Goal: Information Seeking & Learning: Learn about a topic

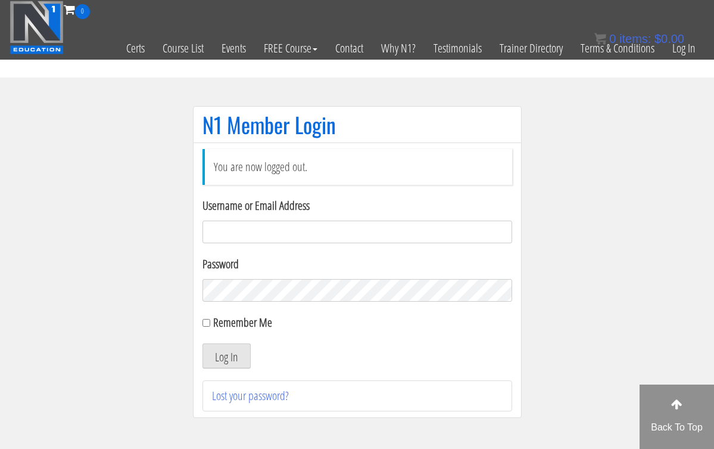
type input "hillary432@hotmail.com"
click at [226, 356] on button "Log In" at bounding box center [227, 355] width 48 height 25
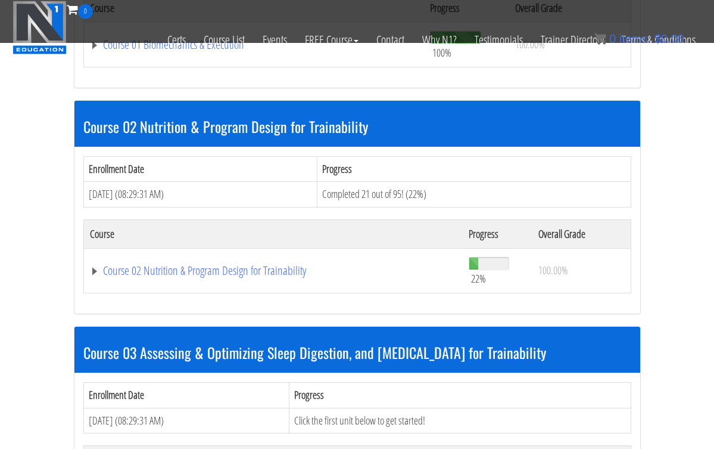
scroll to position [512, 0]
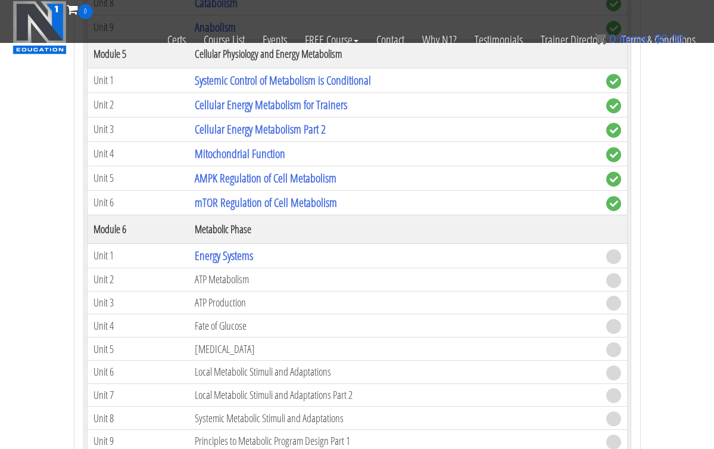
scroll to position [1257, 0]
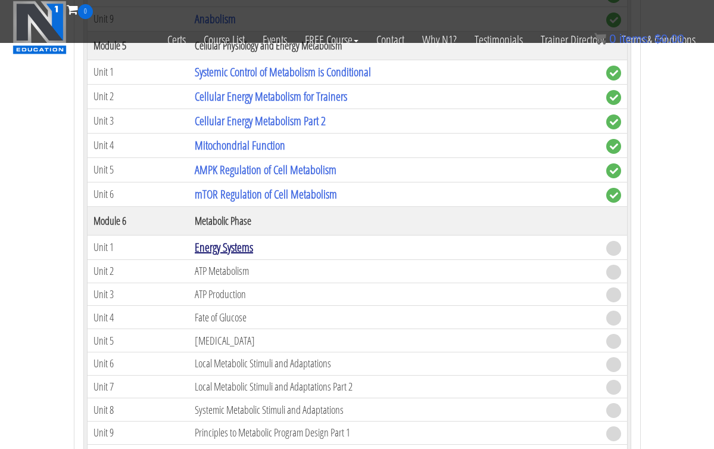
click at [224, 244] on link "Energy Systems" at bounding box center [224, 247] width 58 height 16
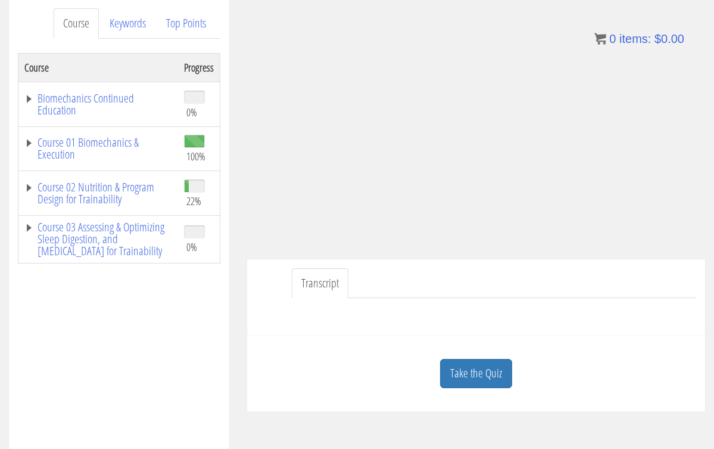
scroll to position [160, 0]
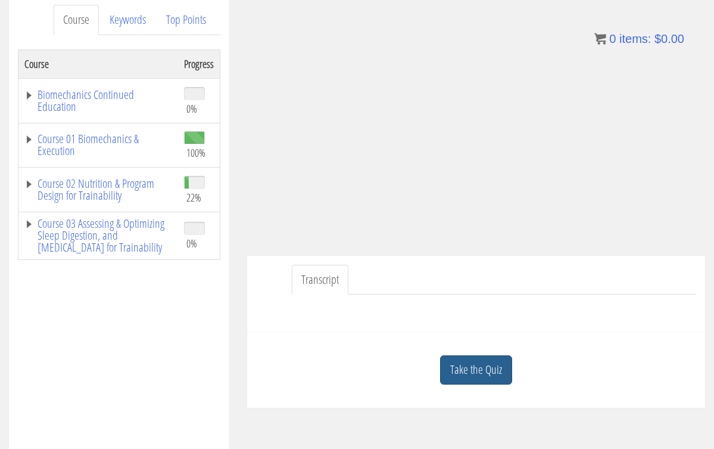
click at [480, 365] on link "Take the Quiz" at bounding box center [476, 369] width 72 height 29
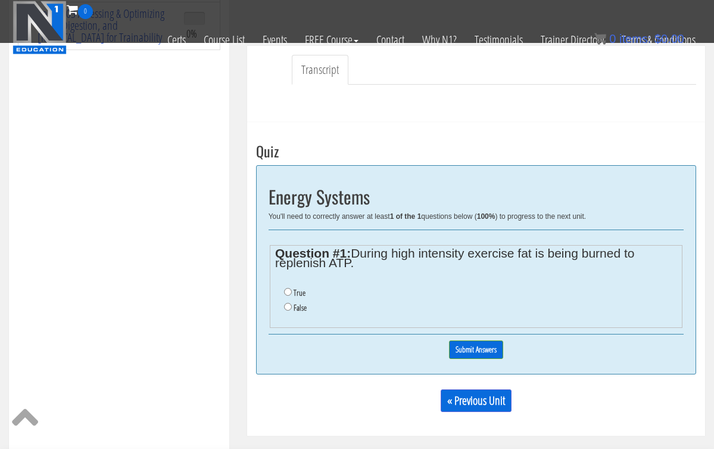
scroll to position [295, 0]
click at [290, 303] on input "False" at bounding box center [288, 307] width 8 height 8
radio input "true"
click at [475, 342] on input "Submit Answers" at bounding box center [476, 349] width 54 height 18
click at [0, 0] on img at bounding box center [0, 0] width 0 height 0
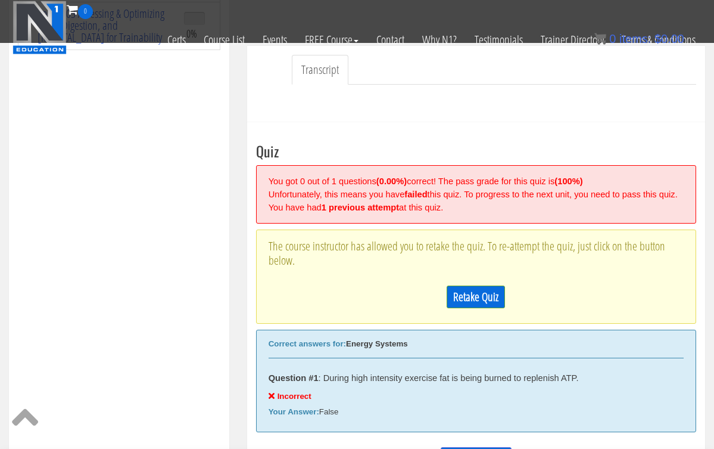
scroll to position [399, 0]
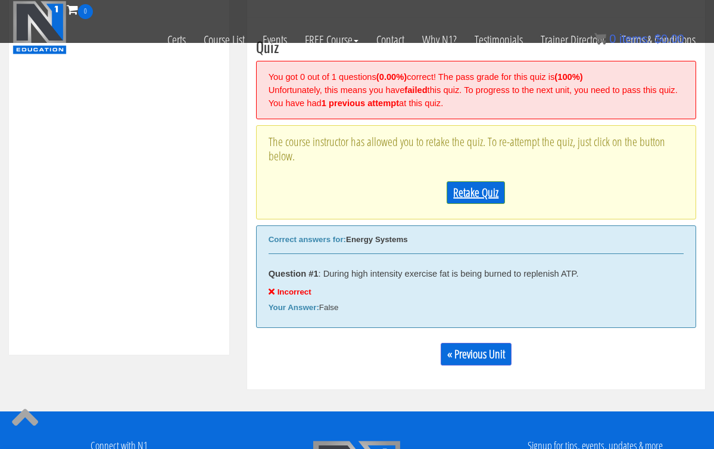
click at [472, 200] on link "Retake Quiz" at bounding box center [476, 192] width 58 height 23
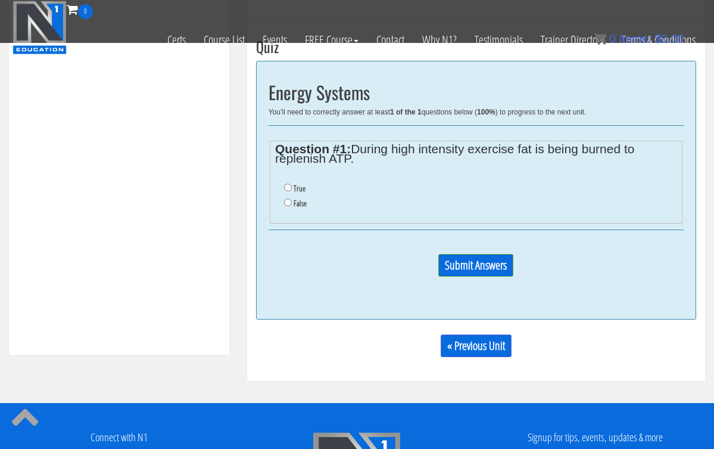
click at [286, 184] on input "True" at bounding box center [288, 187] width 8 height 8
radio input "true"
click at [286, 184] on input "True" at bounding box center [288, 187] width 8 height 8
click at [465, 261] on input "Submit Answers" at bounding box center [475, 265] width 75 height 23
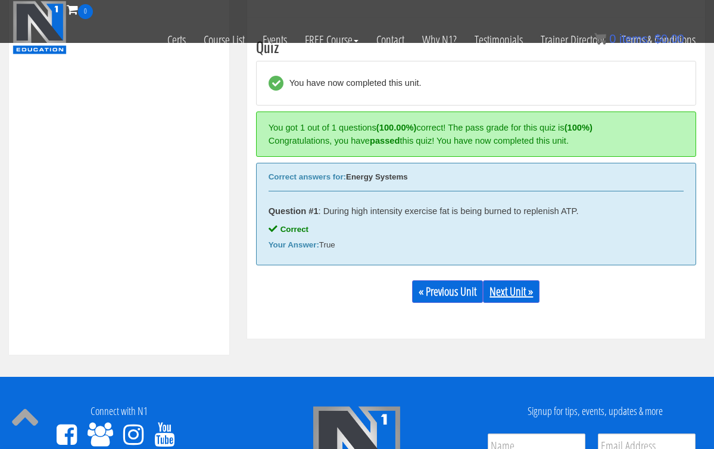
click at [505, 288] on link "Next Unit »" at bounding box center [511, 291] width 57 height 23
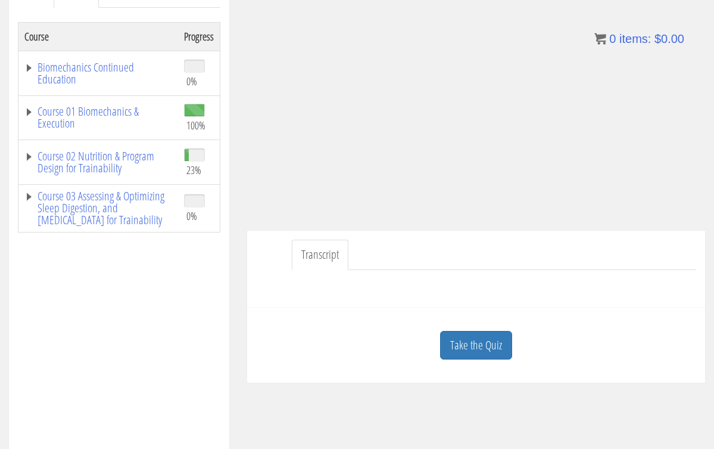
scroll to position [189, 0]
click at [484, 340] on link "Take the Quiz" at bounding box center [476, 343] width 72 height 29
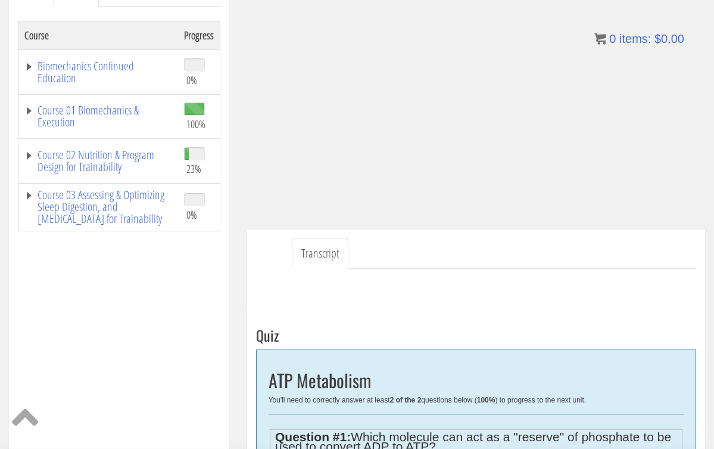
click at [484, 340] on h3 "Quiz" at bounding box center [476, 334] width 440 height 15
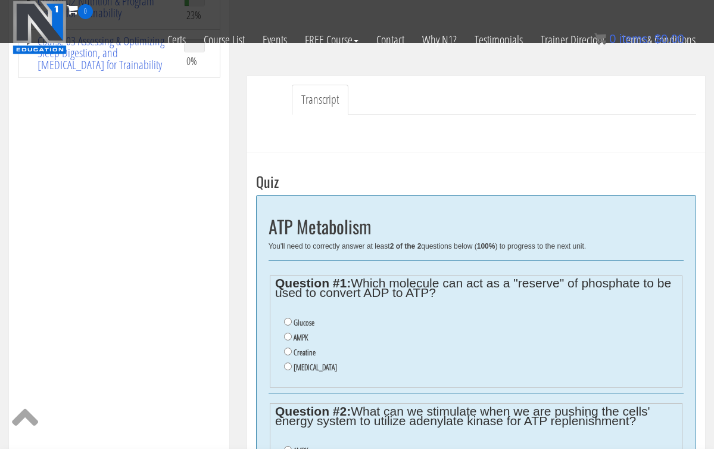
scroll to position [268, 0]
click at [288, 347] on input "Creatine" at bounding box center [288, 351] width 8 height 8
radio input "true"
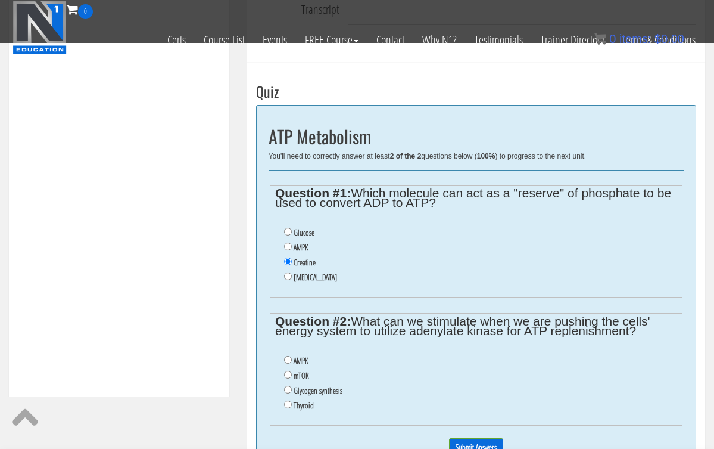
scroll to position [366, 0]
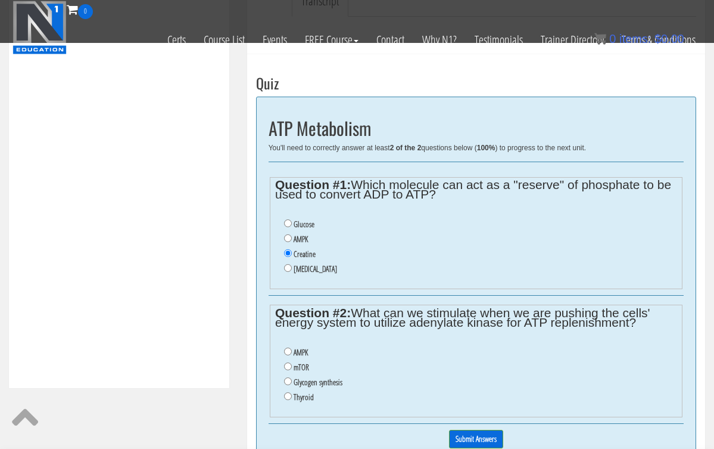
click at [288, 347] on input "AMPK" at bounding box center [288, 351] width 8 height 8
radio input "true"
click at [485, 429] on input "Submit Answers" at bounding box center [476, 438] width 54 height 18
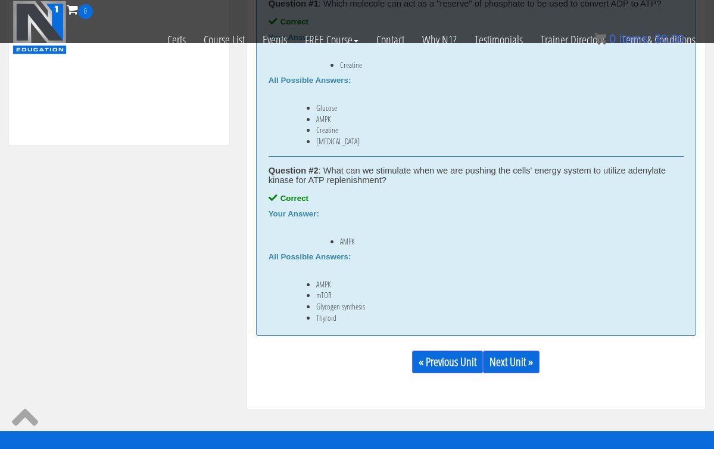
scroll to position [611, 0]
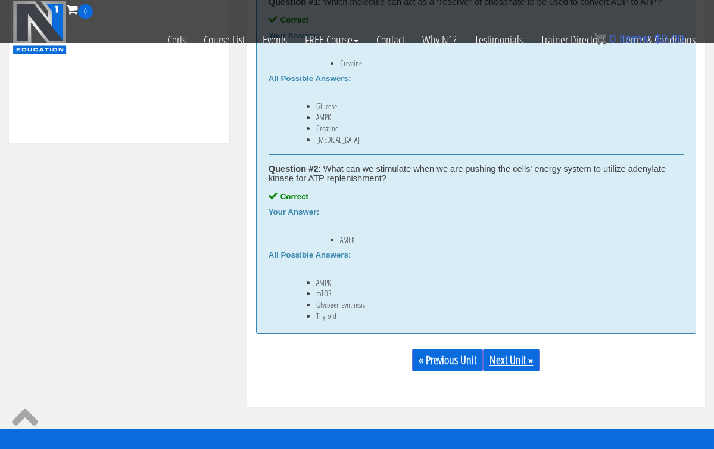
click at [510, 356] on link "Next Unit »" at bounding box center [511, 359] width 57 height 23
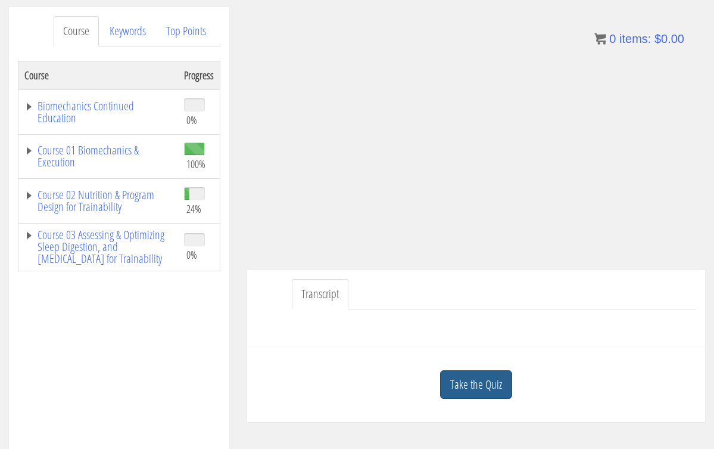
scroll to position [152, 0]
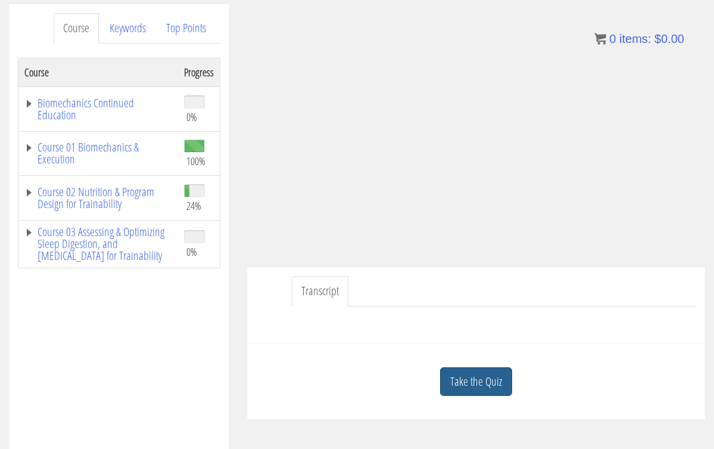
click at [464, 390] on link "Take the Quiz" at bounding box center [476, 381] width 72 height 29
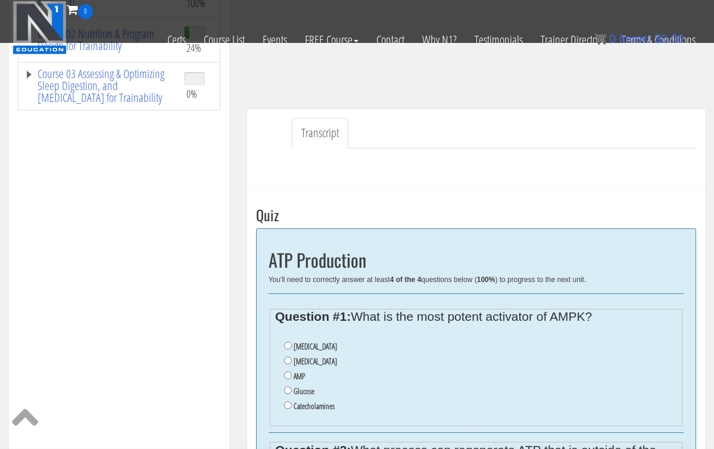
scroll to position [241, 0]
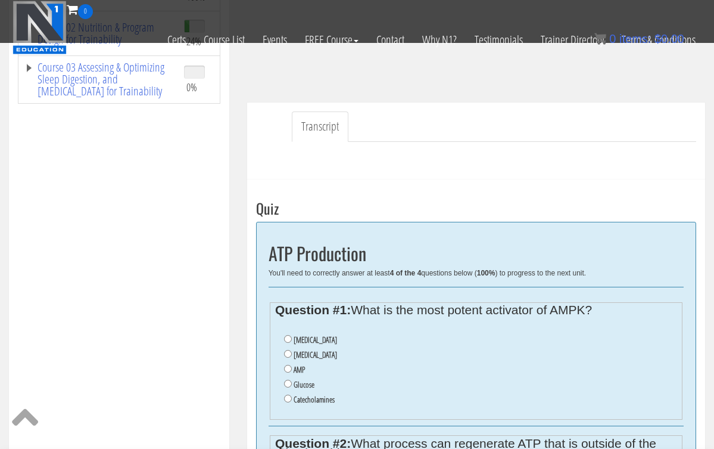
click at [288, 365] on input "AMP" at bounding box center [288, 369] width 8 height 8
radio input "true"
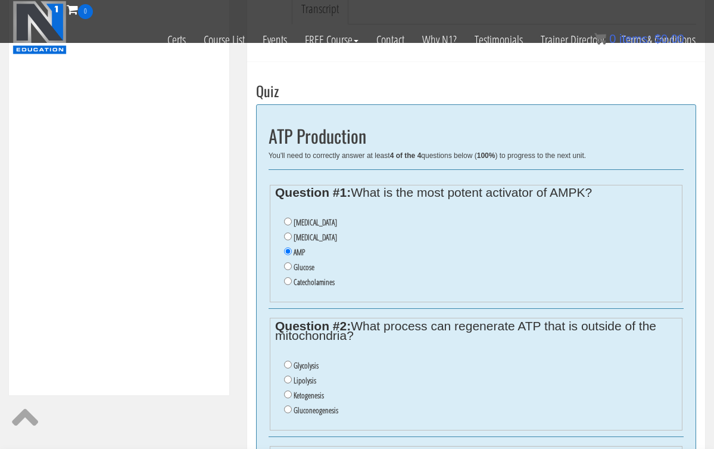
scroll to position [371, 0]
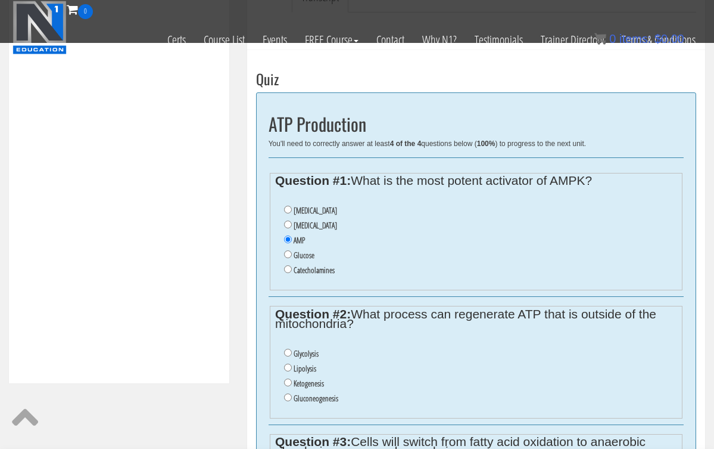
click at [288, 348] on input "Glycolysis" at bounding box center [288, 352] width 8 height 8
radio input "true"
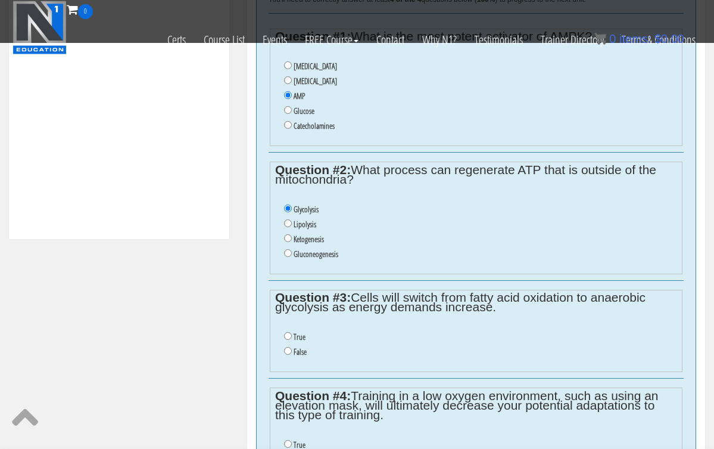
scroll to position [515, 0]
click at [287, 331] on input "True" at bounding box center [288, 335] width 8 height 8
radio input "true"
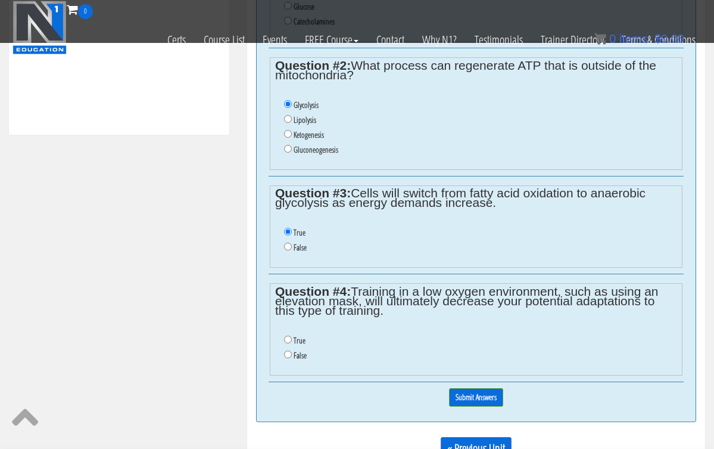
scroll to position [621, 0]
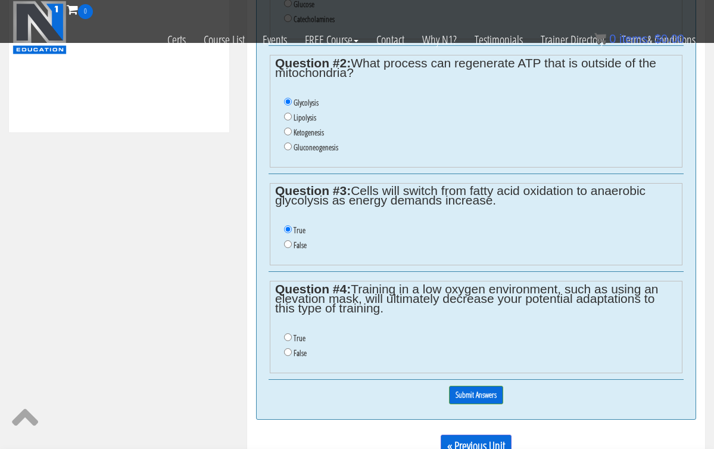
click at [287, 333] on input "True" at bounding box center [288, 337] width 8 height 8
radio input "true"
click at [287, 333] on input "True" at bounding box center [288, 337] width 8 height 8
click at [475, 385] on input "Submit Answers" at bounding box center [476, 394] width 54 height 18
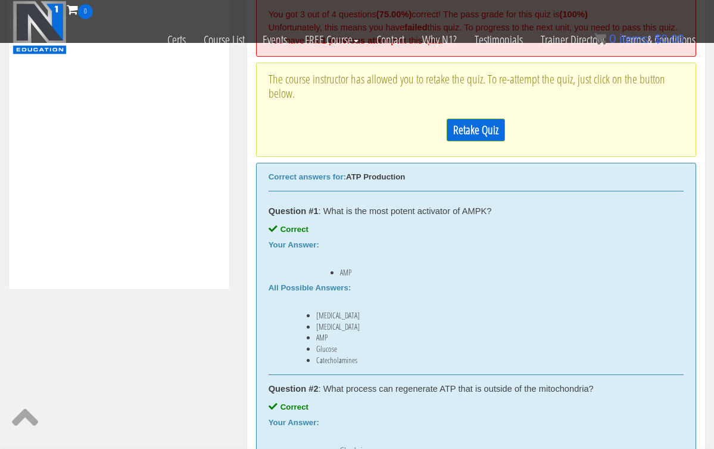
scroll to position [457, 0]
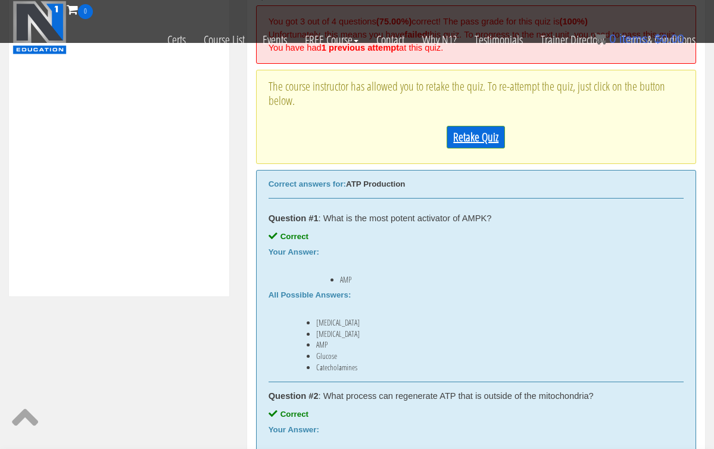
click at [488, 142] on link "Retake Quiz" at bounding box center [476, 137] width 58 height 23
click at [0, 0] on img at bounding box center [0, 0] width 0 height 0
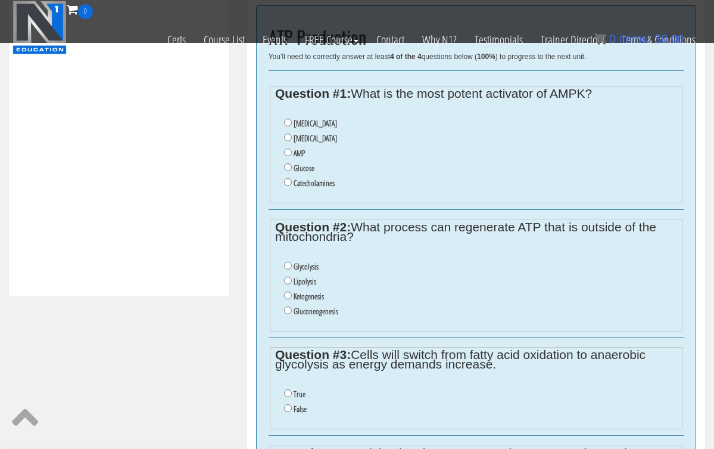
click at [288, 148] on input "AMP" at bounding box center [288, 152] width 8 height 8
radio input "true"
click at [287, 262] on input "Glycolysis" at bounding box center [288, 266] width 8 height 8
radio input "true"
click at [287, 262] on input "Glycolysis" at bounding box center [288, 266] width 8 height 8
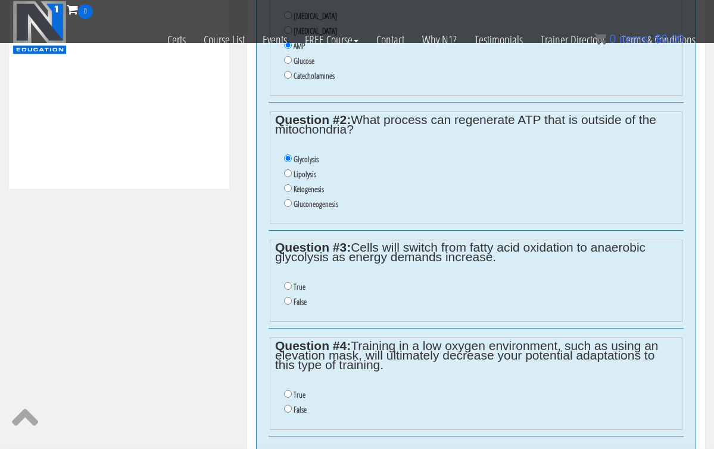
scroll to position [566, 0]
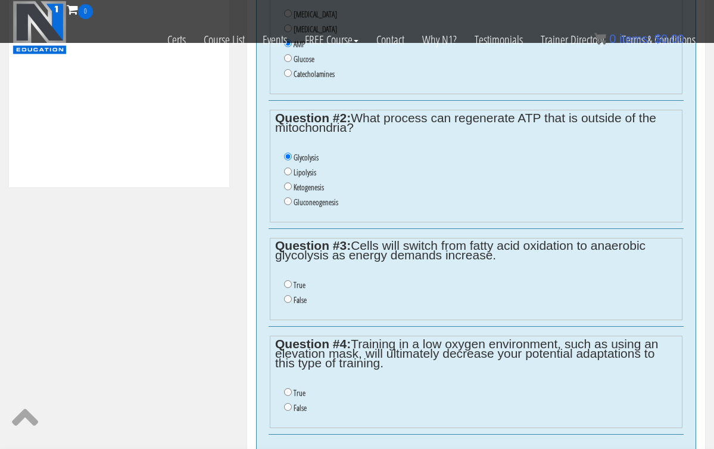
click at [288, 295] on input "False" at bounding box center [288, 299] width 8 height 8
radio input "true"
click at [285, 388] on input "True" at bounding box center [288, 392] width 8 height 8
radio input "true"
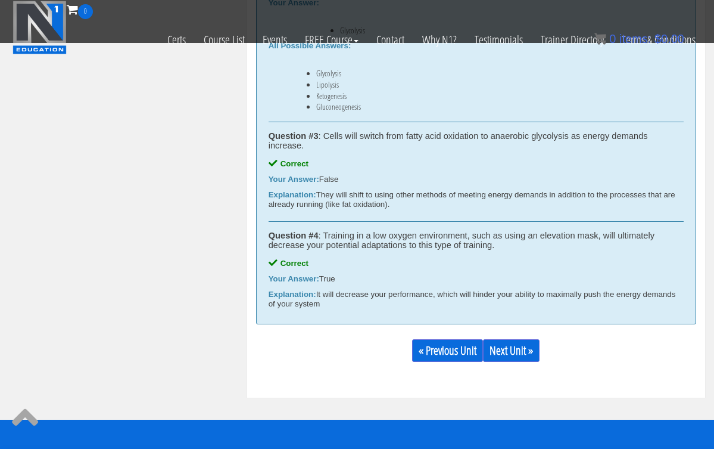
scroll to position [828, 0]
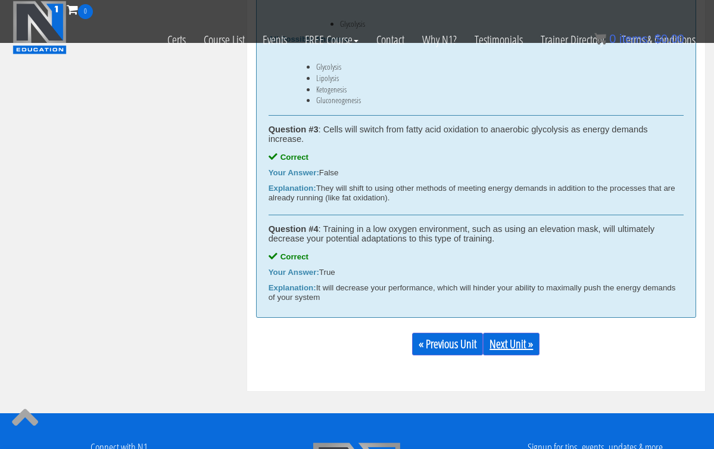
click at [503, 339] on link "Next Unit »" at bounding box center [511, 343] width 57 height 23
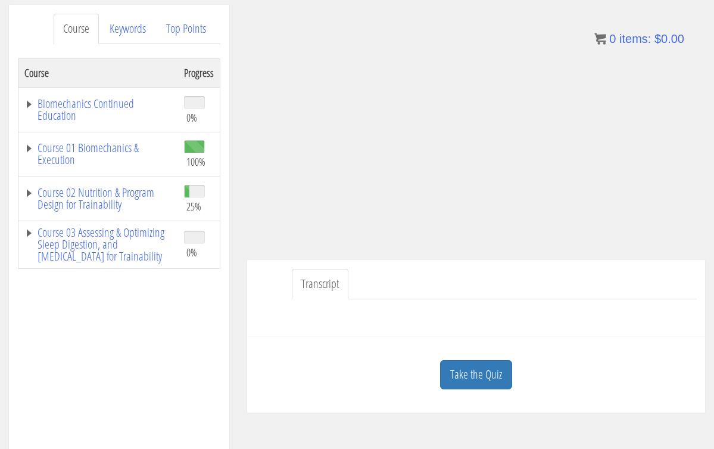
scroll to position [156, 0]
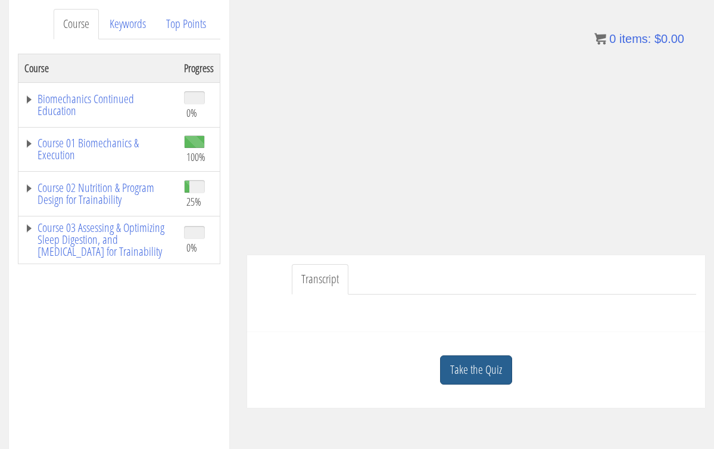
click at [465, 366] on link "Take the Quiz" at bounding box center [476, 369] width 72 height 29
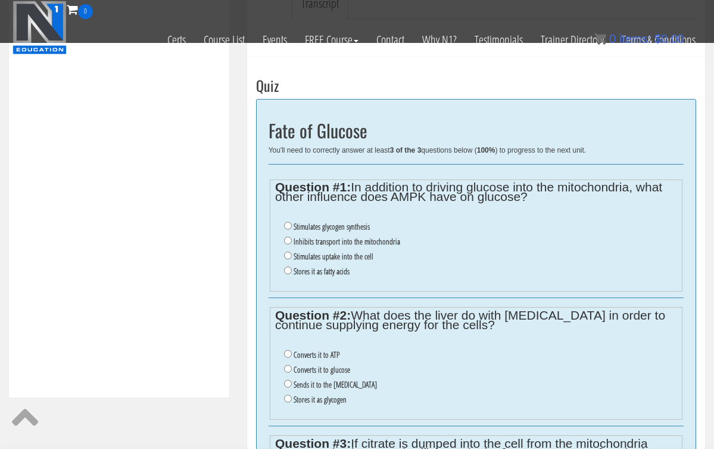
scroll to position [357, 0]
click at [287, 266] on input "Stores it as fatty acids" at bounding box center [288, 270] width 8 height 8
radio input "true"
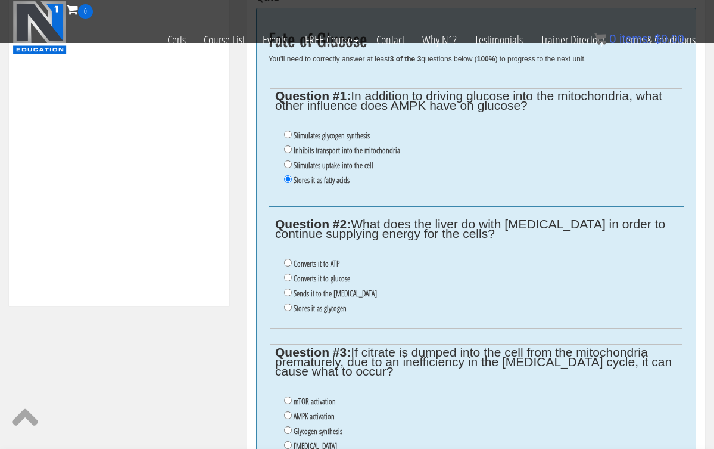
scroll to position [447, 0]
click at [288, 273] on input "Converts it to glucose" at bounding box center [288, 277] width 8 height 8
radio input "true"
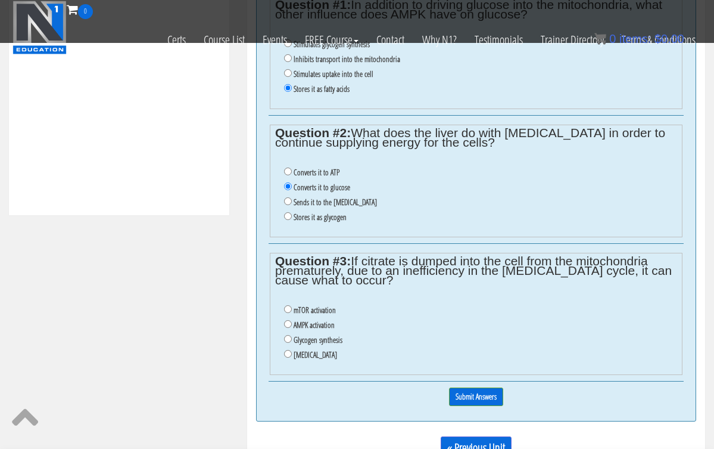
scroll to position [537, 0]
click at [287, 351] on input "Insulin resistance" at bounding box center [288, 355] width 8 height 8
radio input "true"
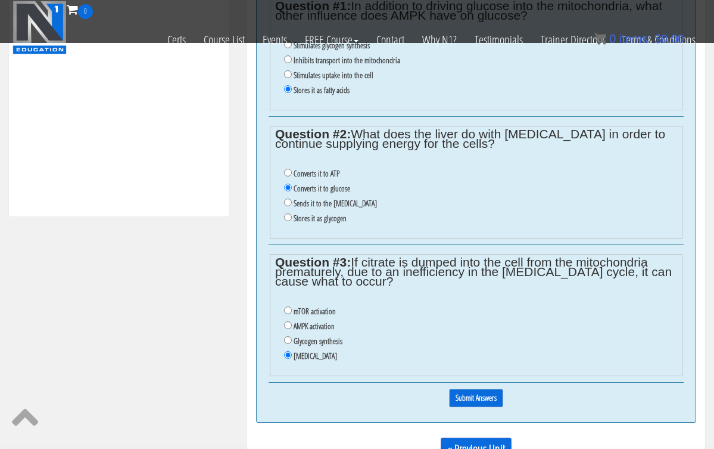
click at [459, 388] on input "Submit Answers" at bounding box center [476, 397] width 54 height 18
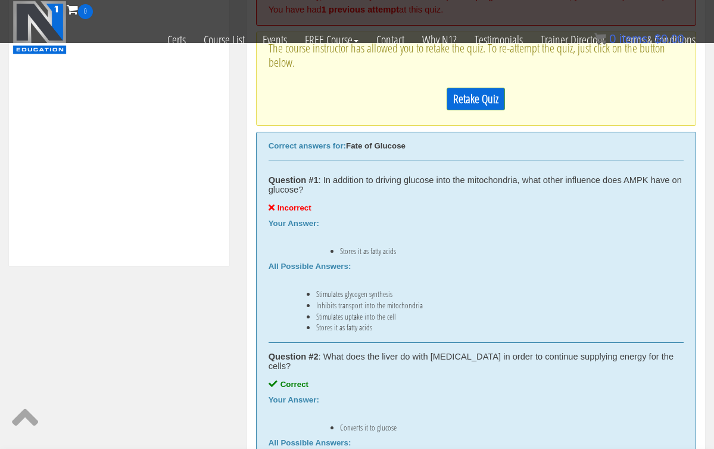
scroll to position [490, 0]
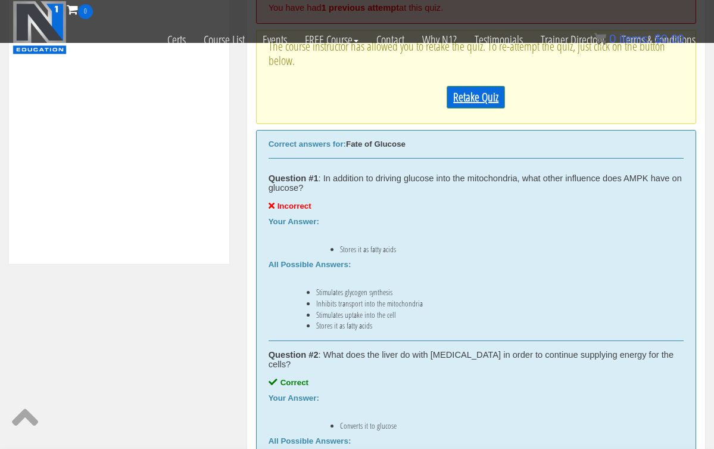
click at [452, 102] on link "Retake Quiz" at bounding box center [476, 97] width 58 height 23
click at [452, 99] on div at bounding box center [476, 92] width 415 height 13
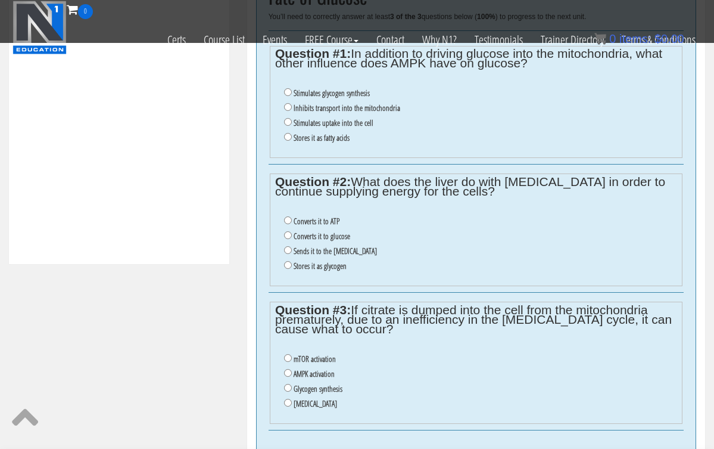
click at [288, 91] on input "Stimulates glycogen synthesis" at bounding box center [288, 92] width 8 height 8
radio input "true"
click at [287, 231] on input "Converts it to glucose" at bounding box center [288, 235] width 8 height 8
radio input "true"
click at [286, 399] on input "Insulin resistance" at bounding box center [288, 403] width 8 height 8
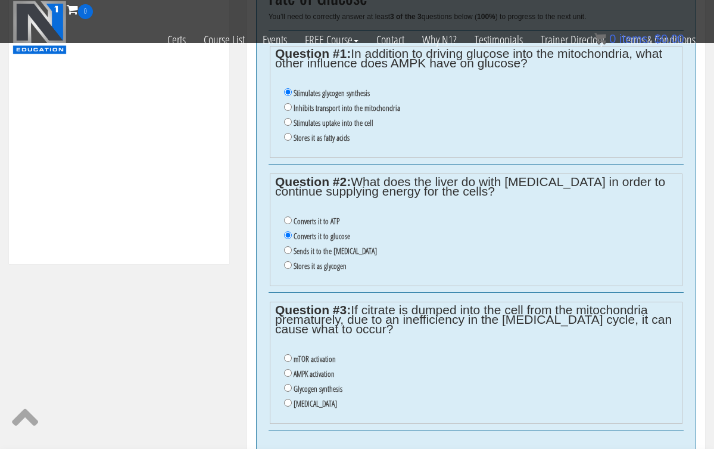
radio input "true"
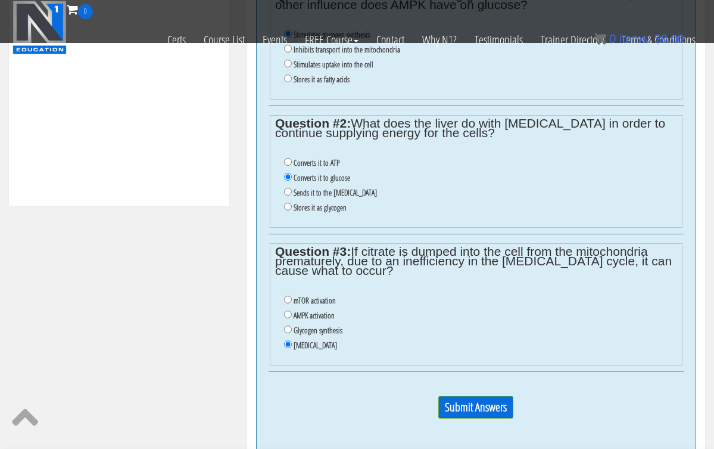
scroll to position [549, 0]
click at [462, 394] on input "Submit Answers" at bounding box center [475, 405] width 75 height 23
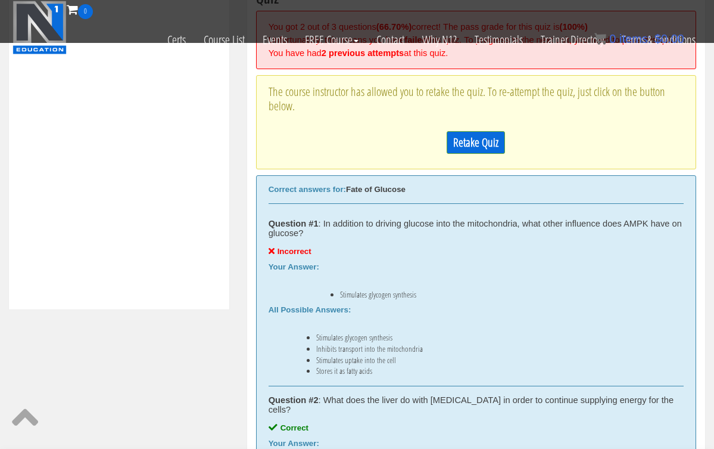
scroll to position [395, 0]
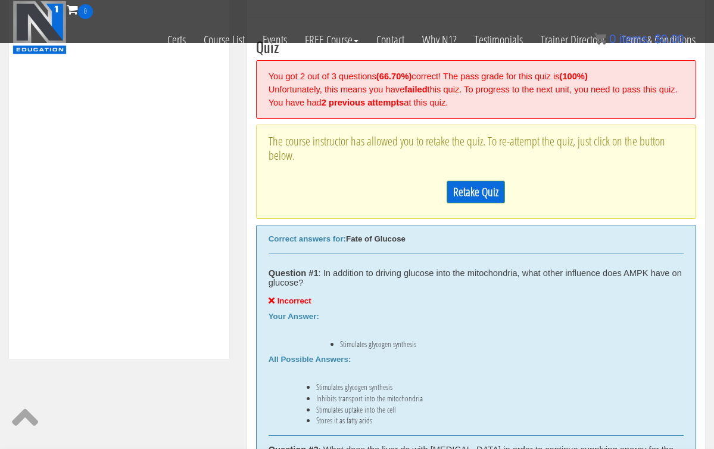
click at [464, 197] on link "Retake Quiz" at bounding box center [476, 191] width 58 height 23
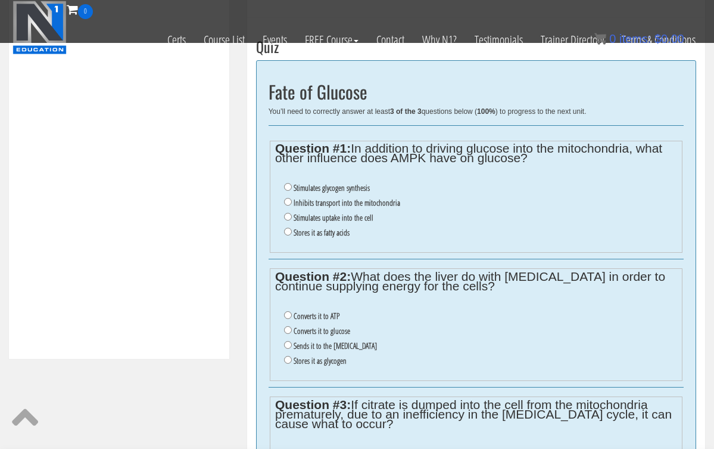
click at [290, 213] on input "Stimulates uptake into the cell" at bounding box center [288, 217] width 8 height 8
radio input "true"
click at [288, 326] on input "Converts it to glucose" at bounding box center [288, 330] width 8 height 8
radio input "true"
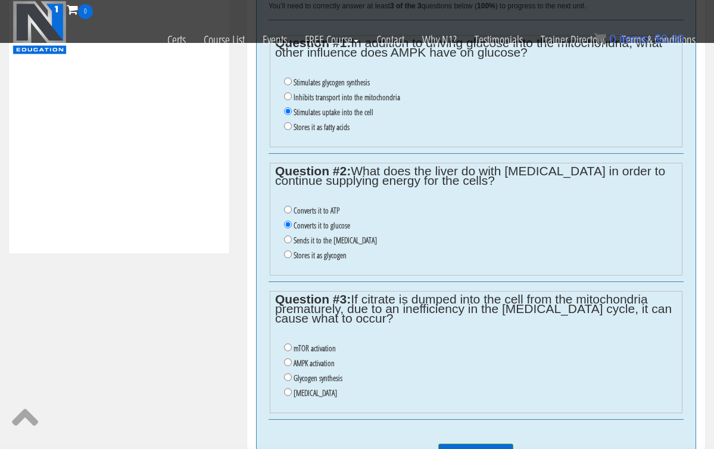
scroll to position [502, 0]
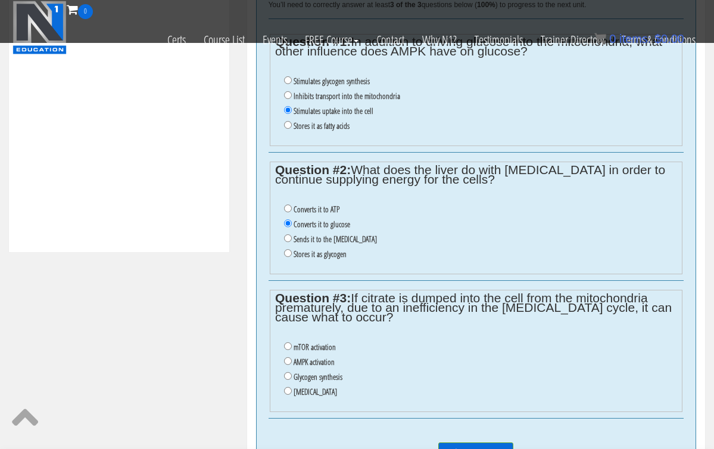
click at [289, 387] on input "Insulin resistance" at bounding box center [288, 391] width 8 height 8
radio input "true"
click at [451, 442] on input "Submit Answers" at bounding box center [475, 453] width 75 height 23
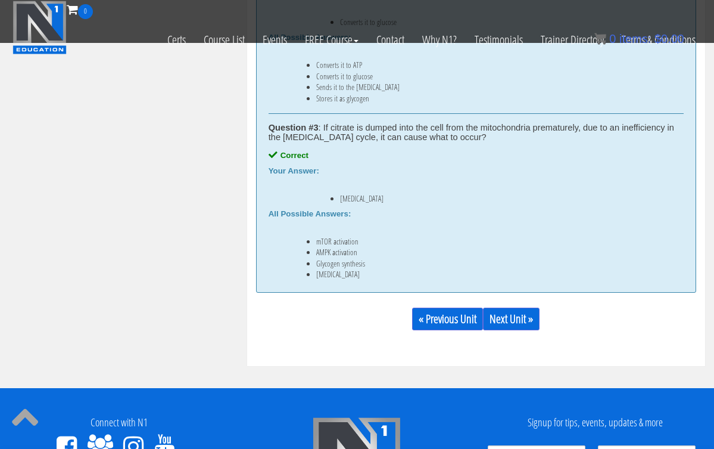
scroll to position [832, 0]
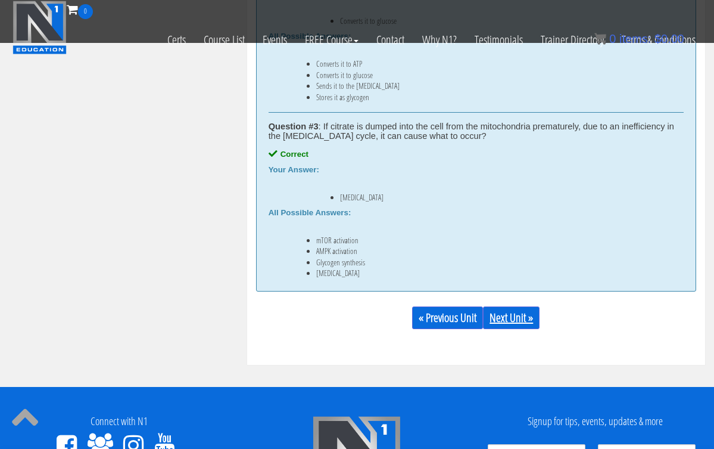
click at [511, 306] on link "Next Unit »" at bounding box center [511, 317] width 57 height 23
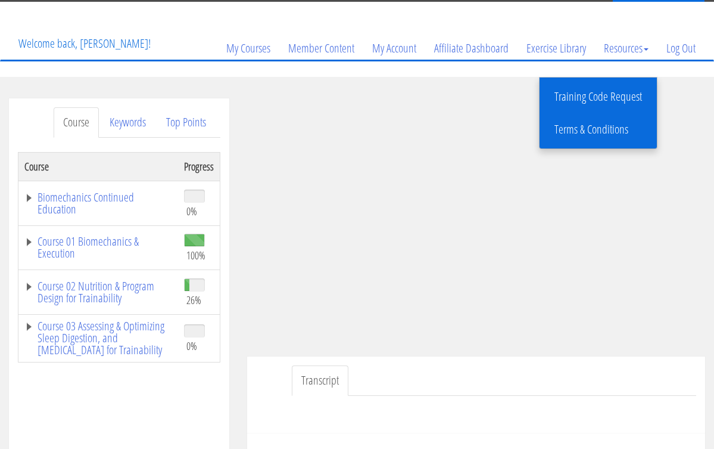
scroll to position [40, 0]
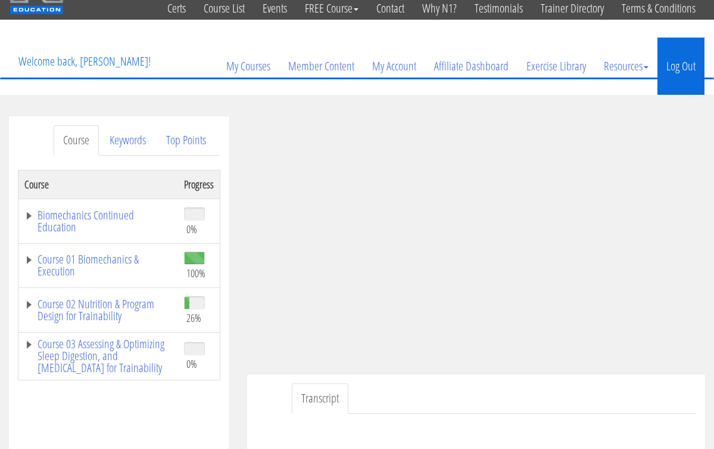
click at [676, 62] on link "Log Out" at bounding box center [681, 66] width 47 height 57
